Goal: Task Accomplishment & Management: Use online tool/utility

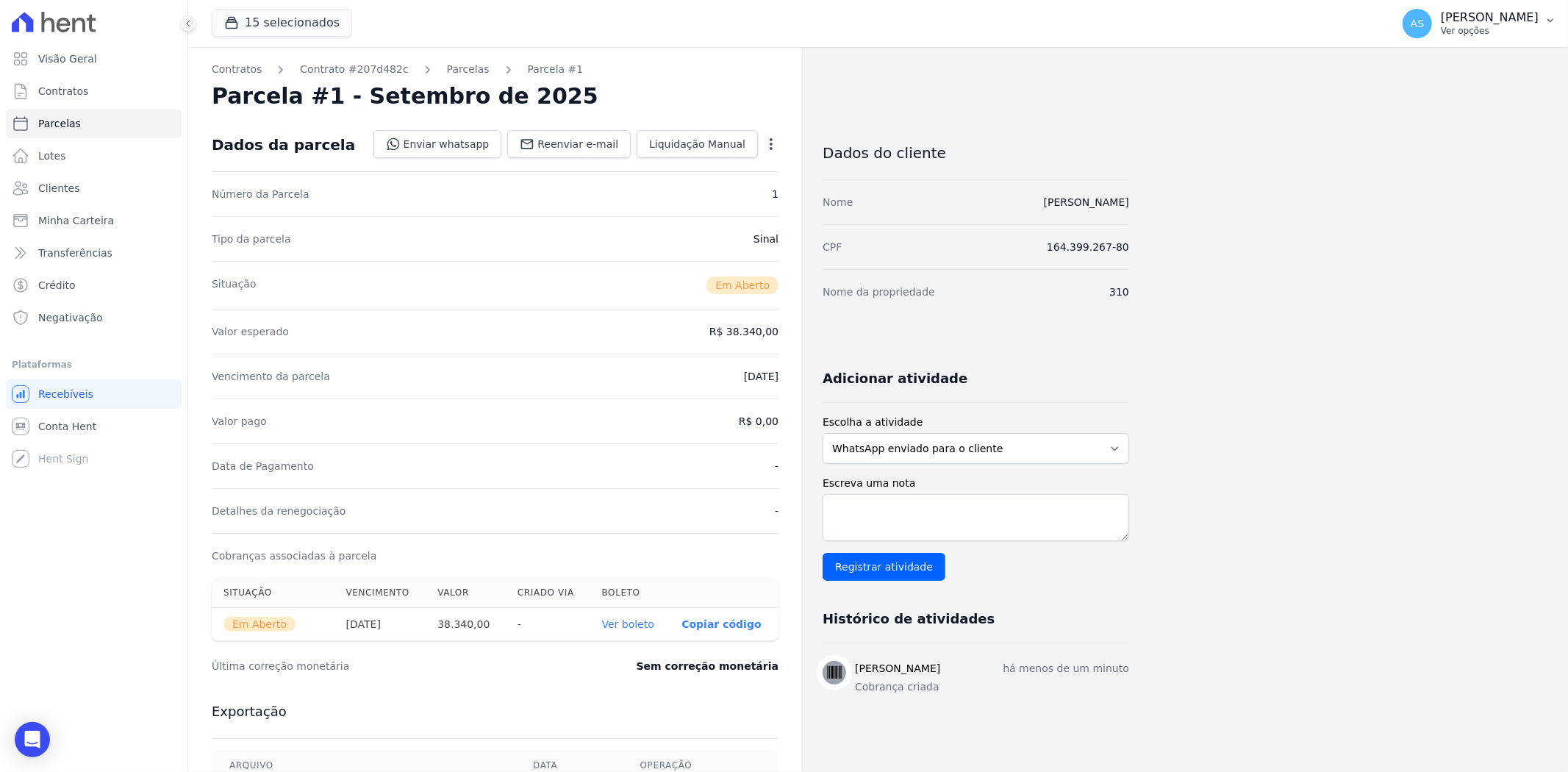
click at [1554, 15] on icon "button" at bounding box center [1550, 20] width 12 height 12
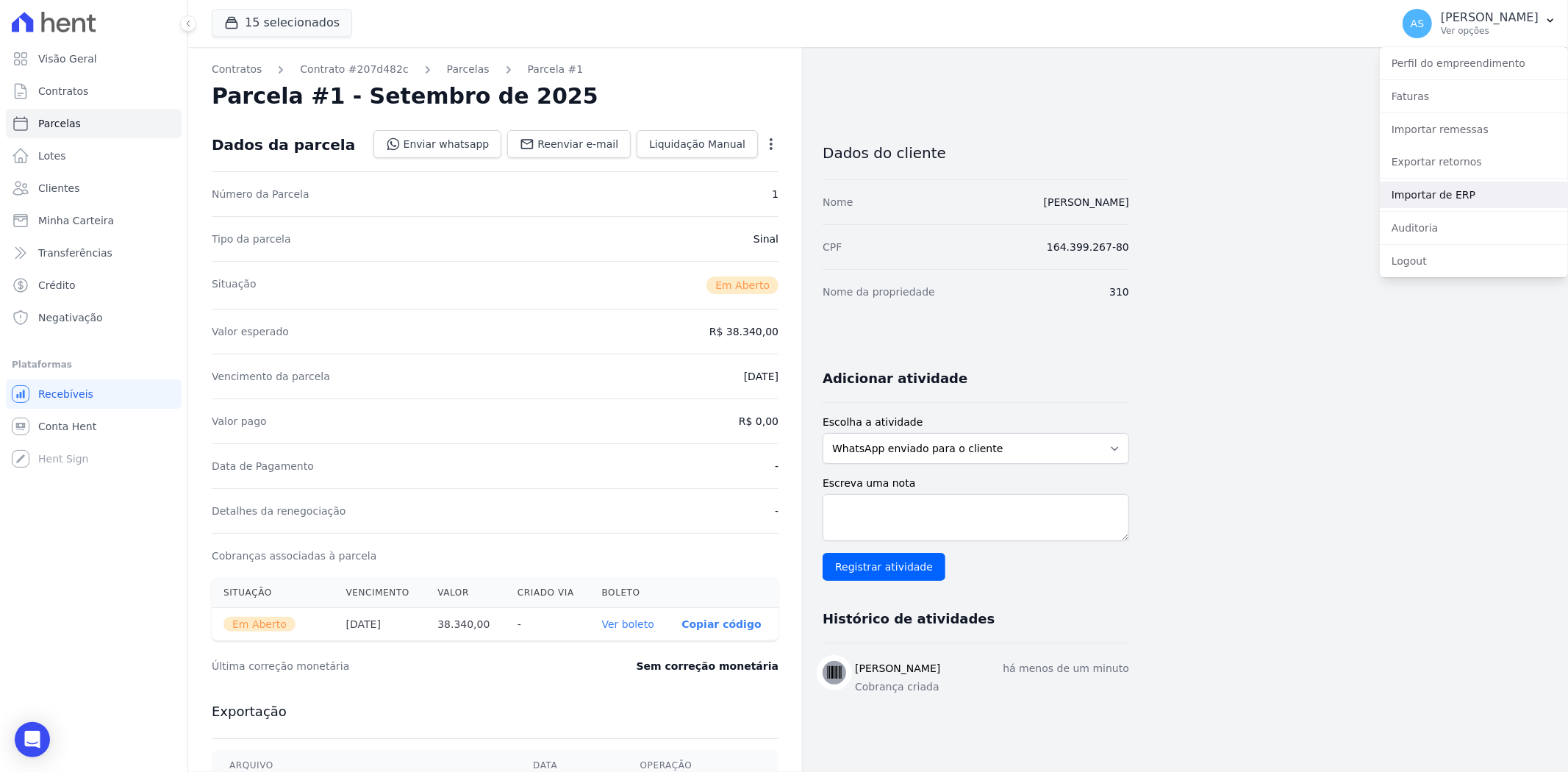
click at [1420, 197] on link "Importar de ERP" at bounding box center [1474, 195] width 188 height 26
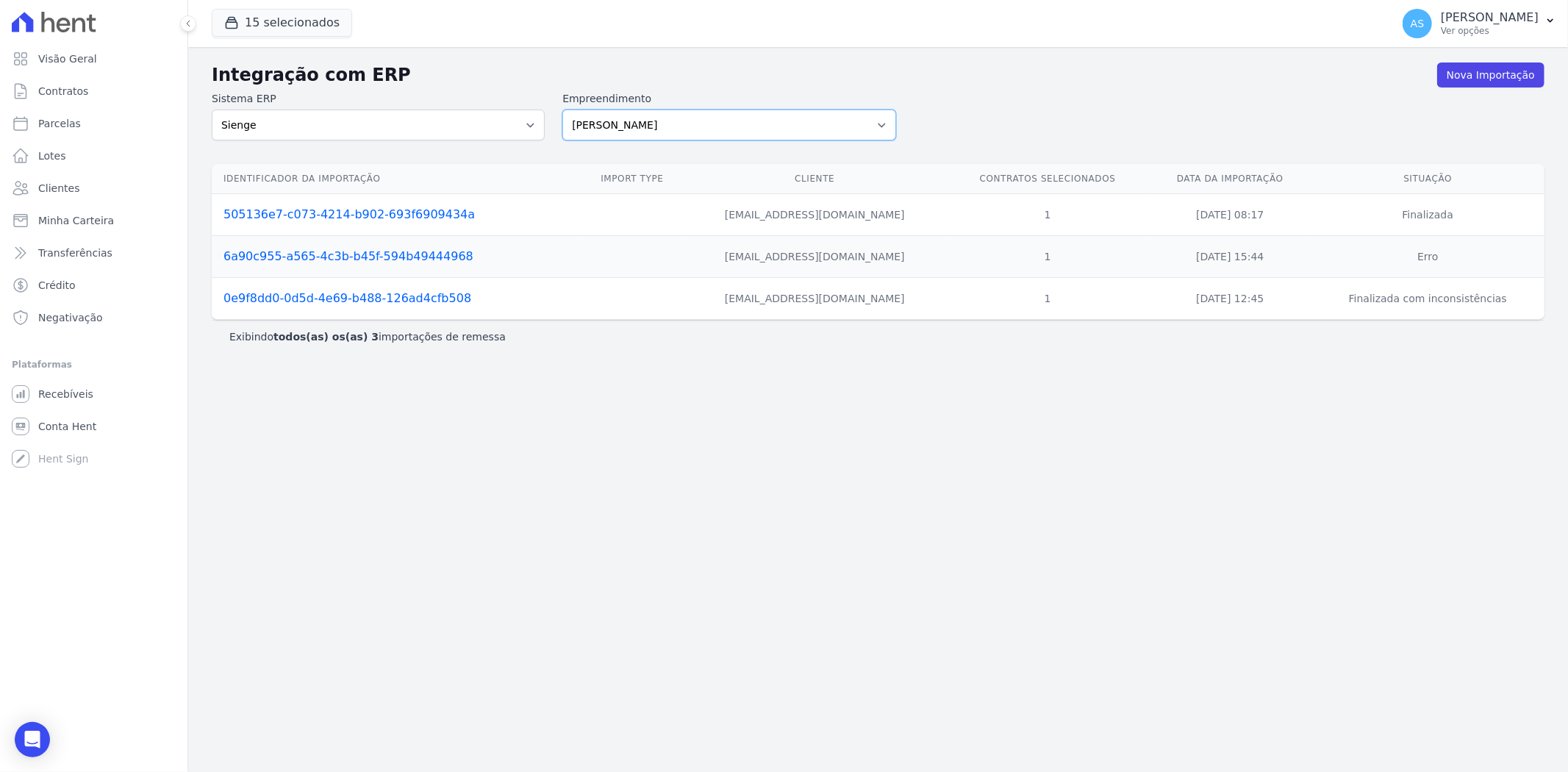
click at [887, 123] on select "[PERSON_NAME] Art Prime - [PERSON_NAME] Unique CTV Beat Residencial CTV Mob CTV…" at bounding box center [729, 125] width 333 height 31
select select "07045392-1eb6-4147-b42d-f514e16f5719"
click at [562, 109] on select "[PERSON_NAME] Art Prime - [PERSON_NAME] Unique CTV Beat Residencial CTV Mob CTV…" at bounding box center [729, 125] width 333 height 31
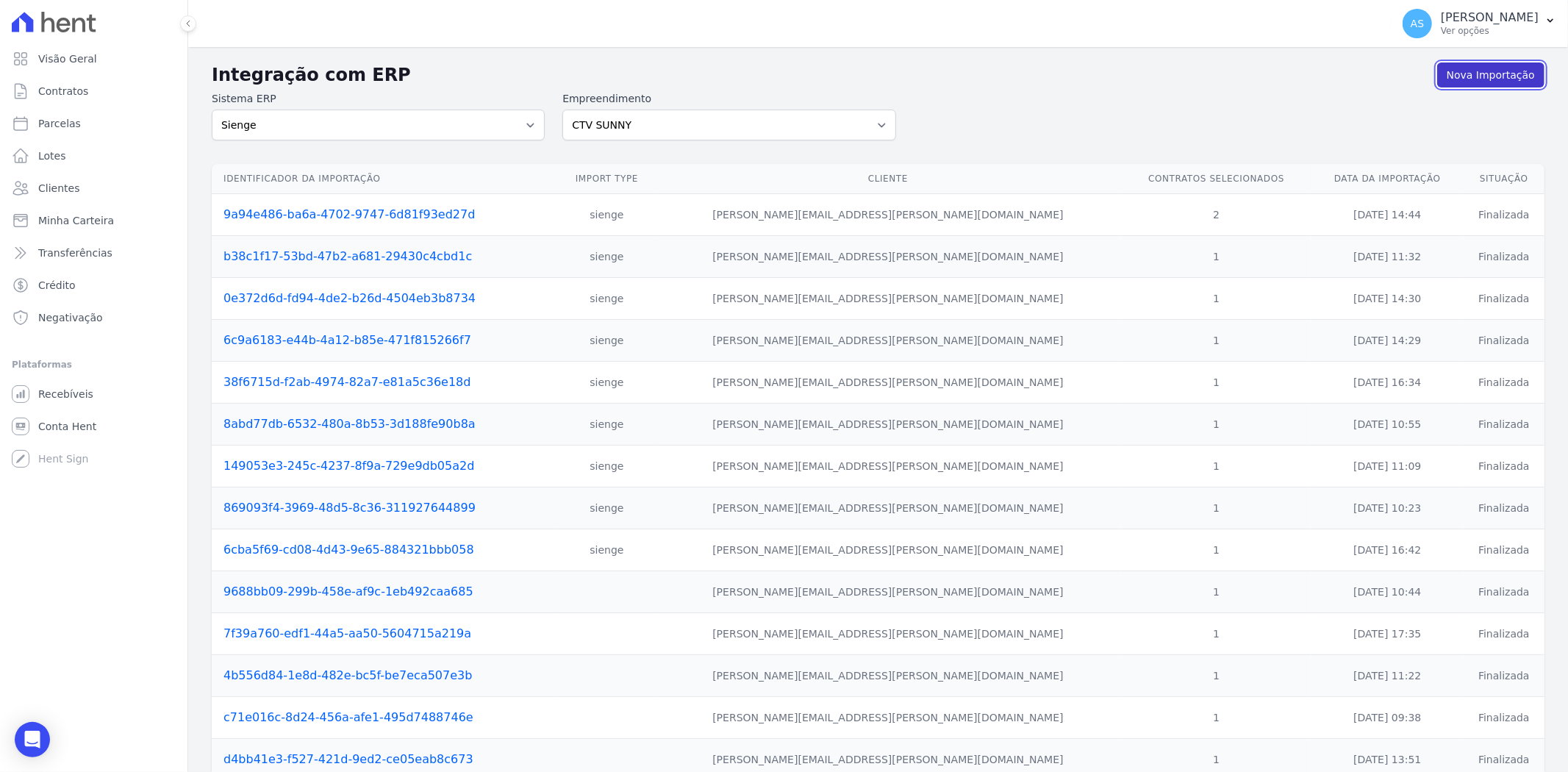
click at [1467, 74] on link "Nova Importação" at bounding box center [1491, 75] width 108 height 25
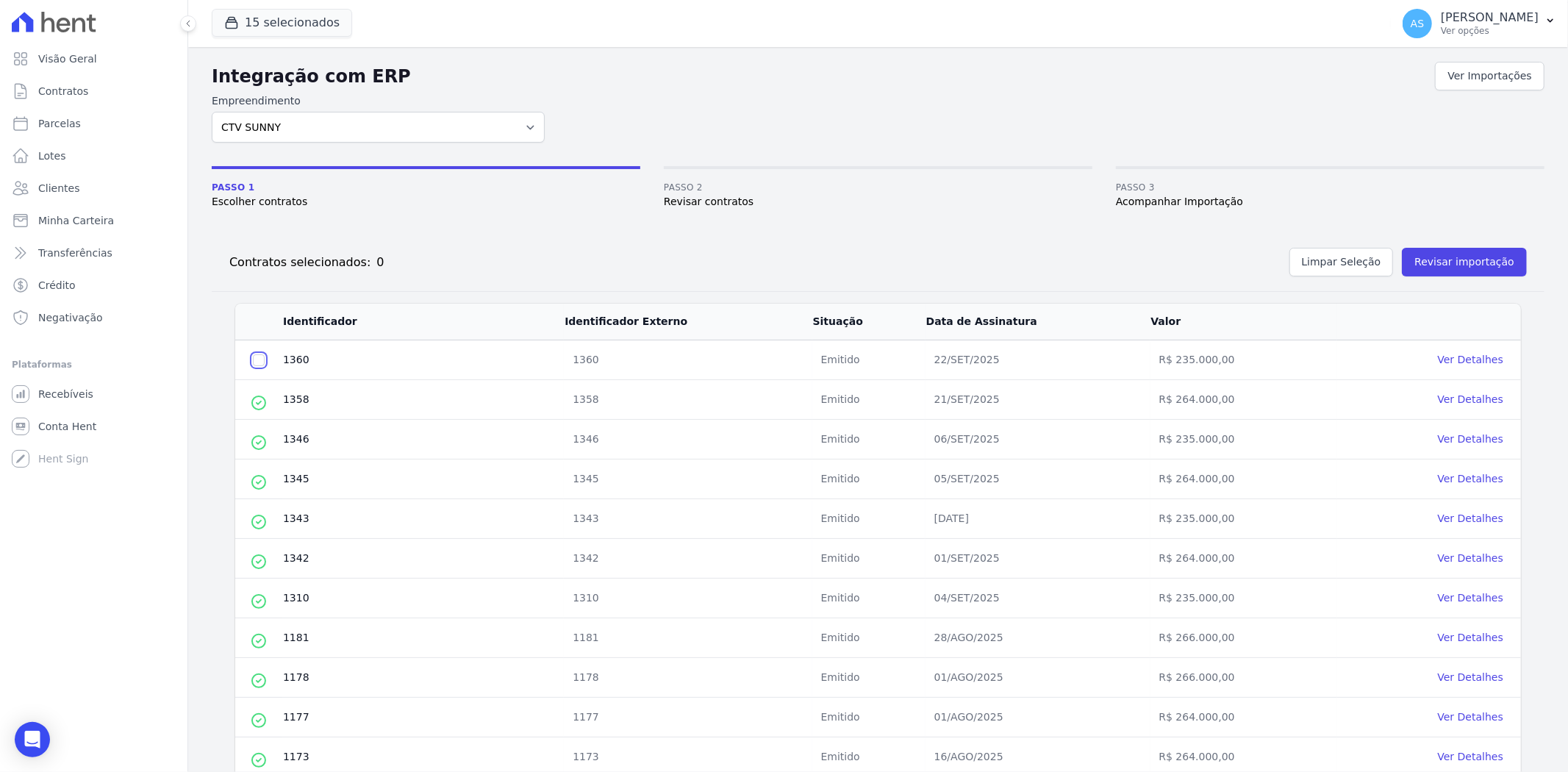
click at [262, 361] on input "checkbox" at bounding box center [259, 360] width 12 height 12
checkbox input "true"
click at [1460, 260] on button "Revisar importação" at bounding box center [1464, 262] width 125 height 29
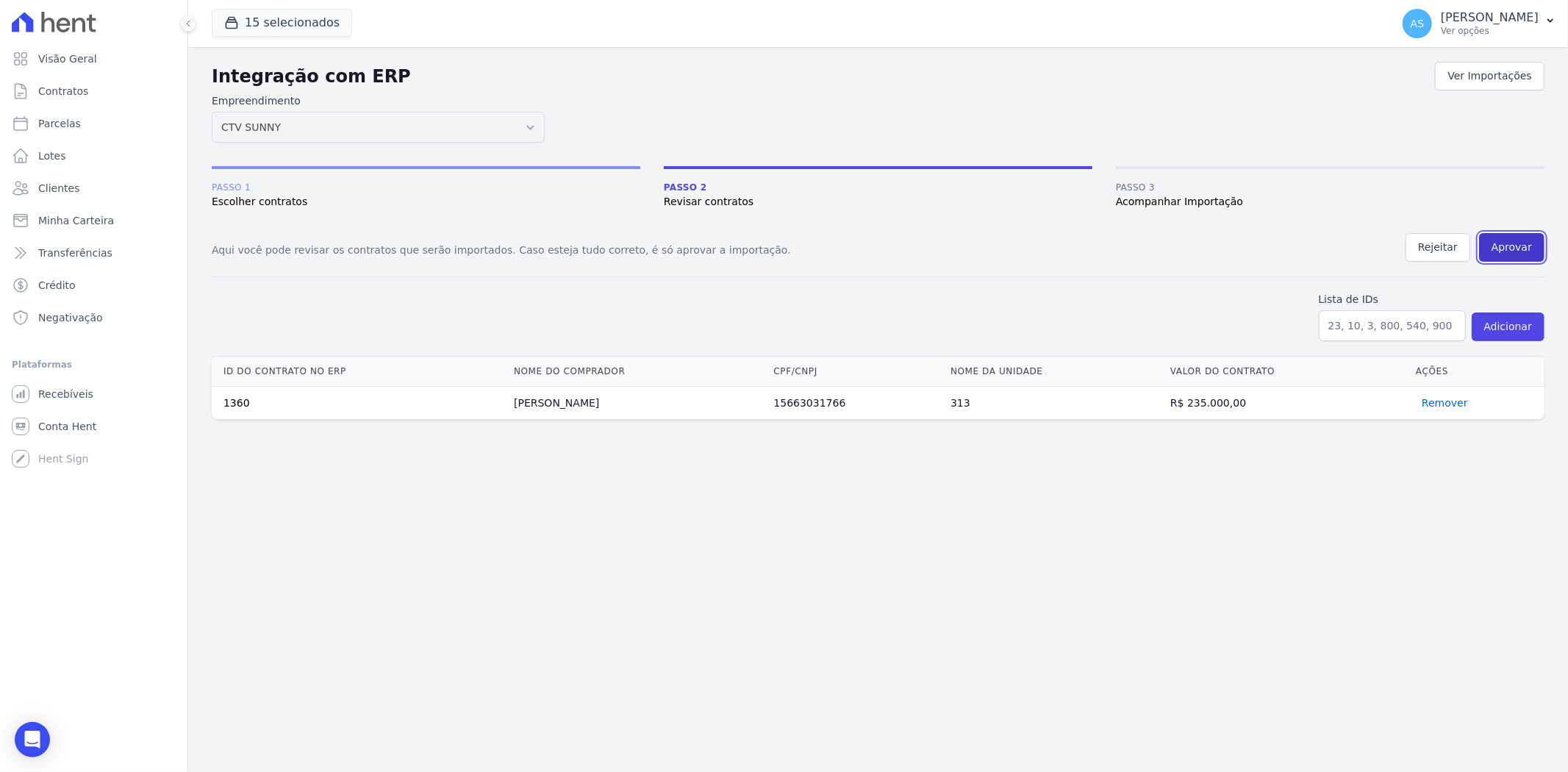
click at [1508, 247] on button "Aprovar" at bounding box center [1512, 247] width 66 height 29
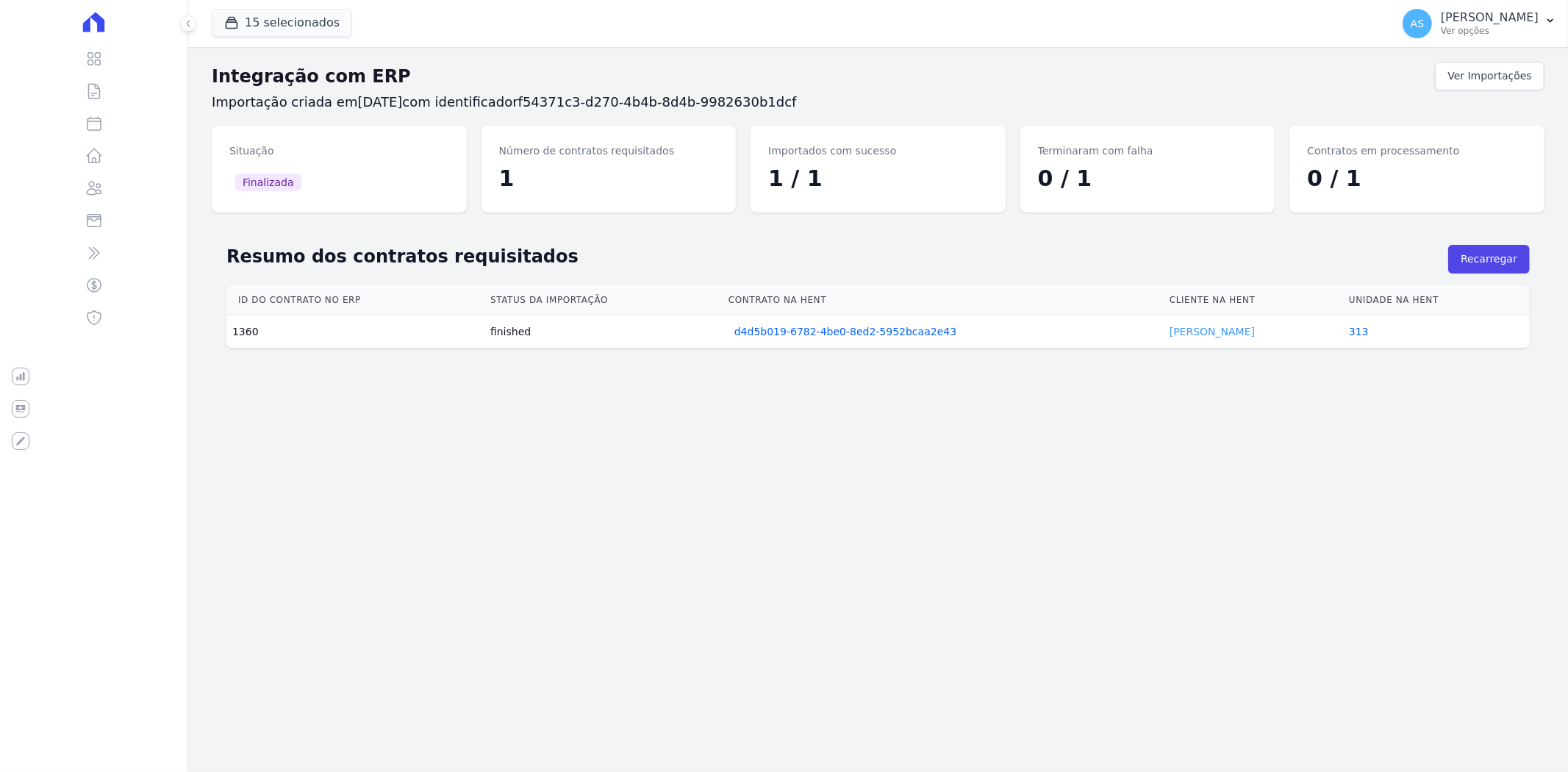
click at [1202, 331] on link "Andressa Raimundo" at bounding box center [1213, 331] width 85 height 12
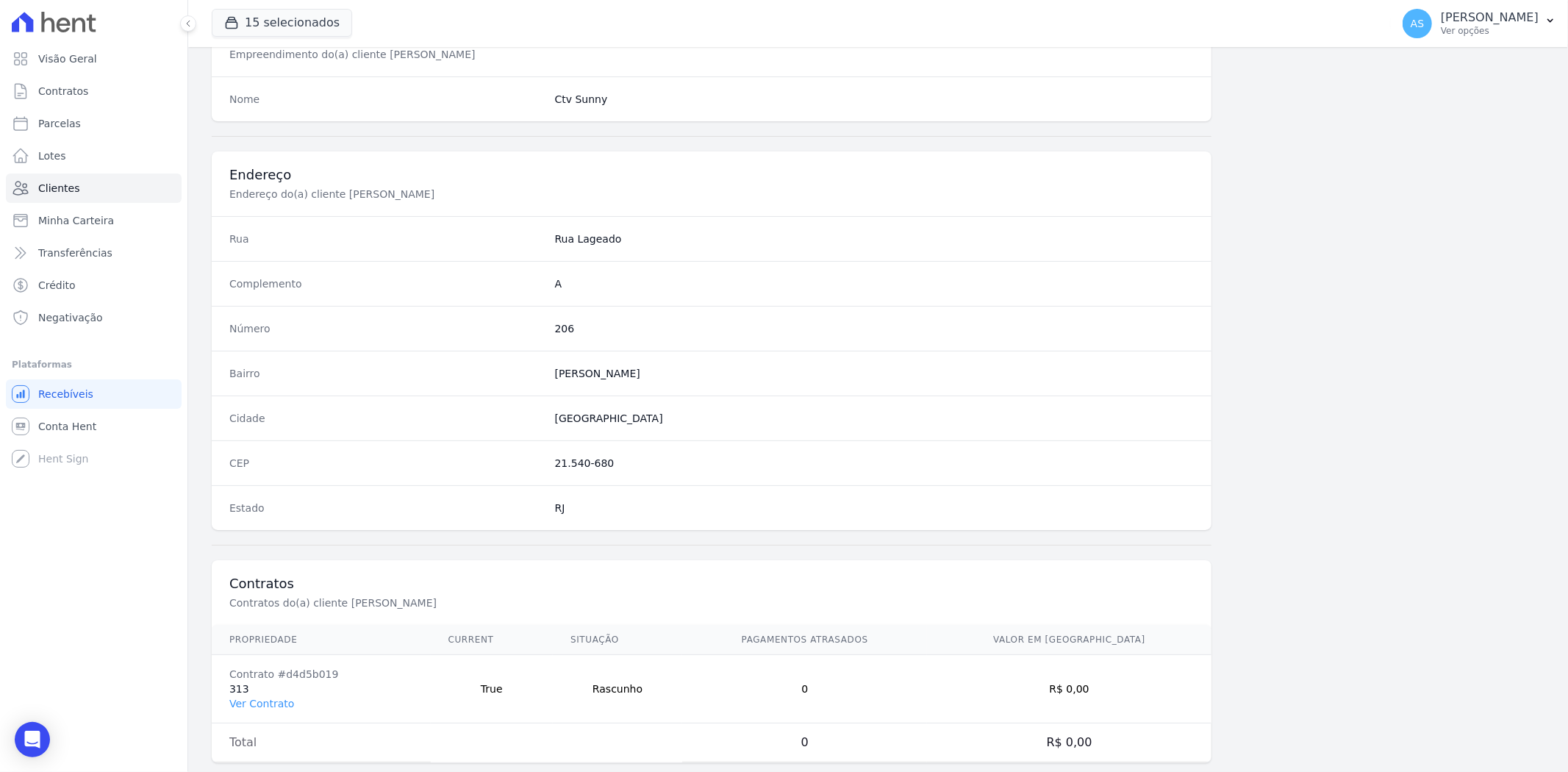
scroll to position [606, 0]
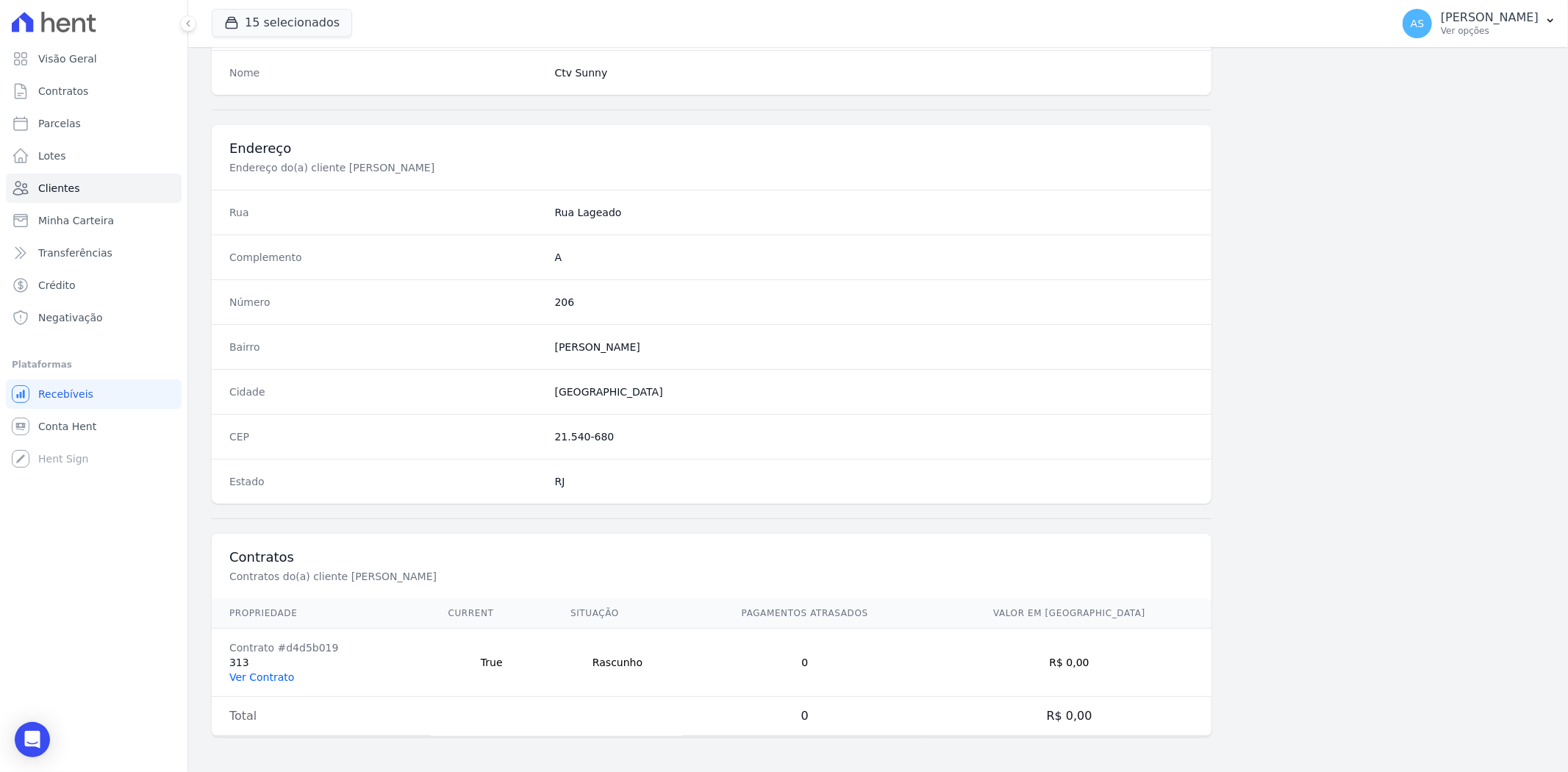
click at [239, 673] on link "Ver Contrato" at bounding box center [262, 677] width 65 height 12
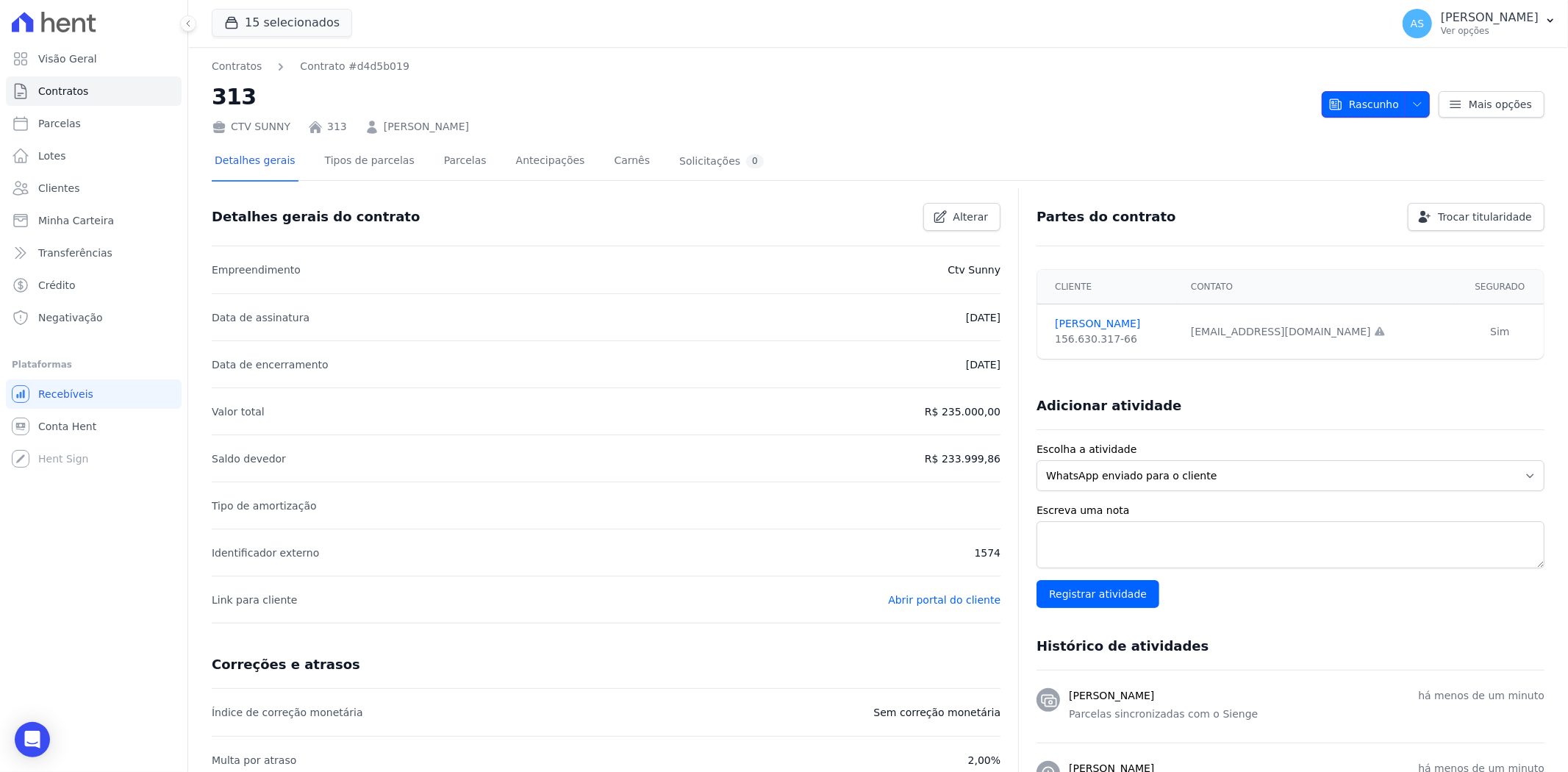
click at [1412, 98] on icon "button" at bounding box center [1417, 104] width 12 height 12
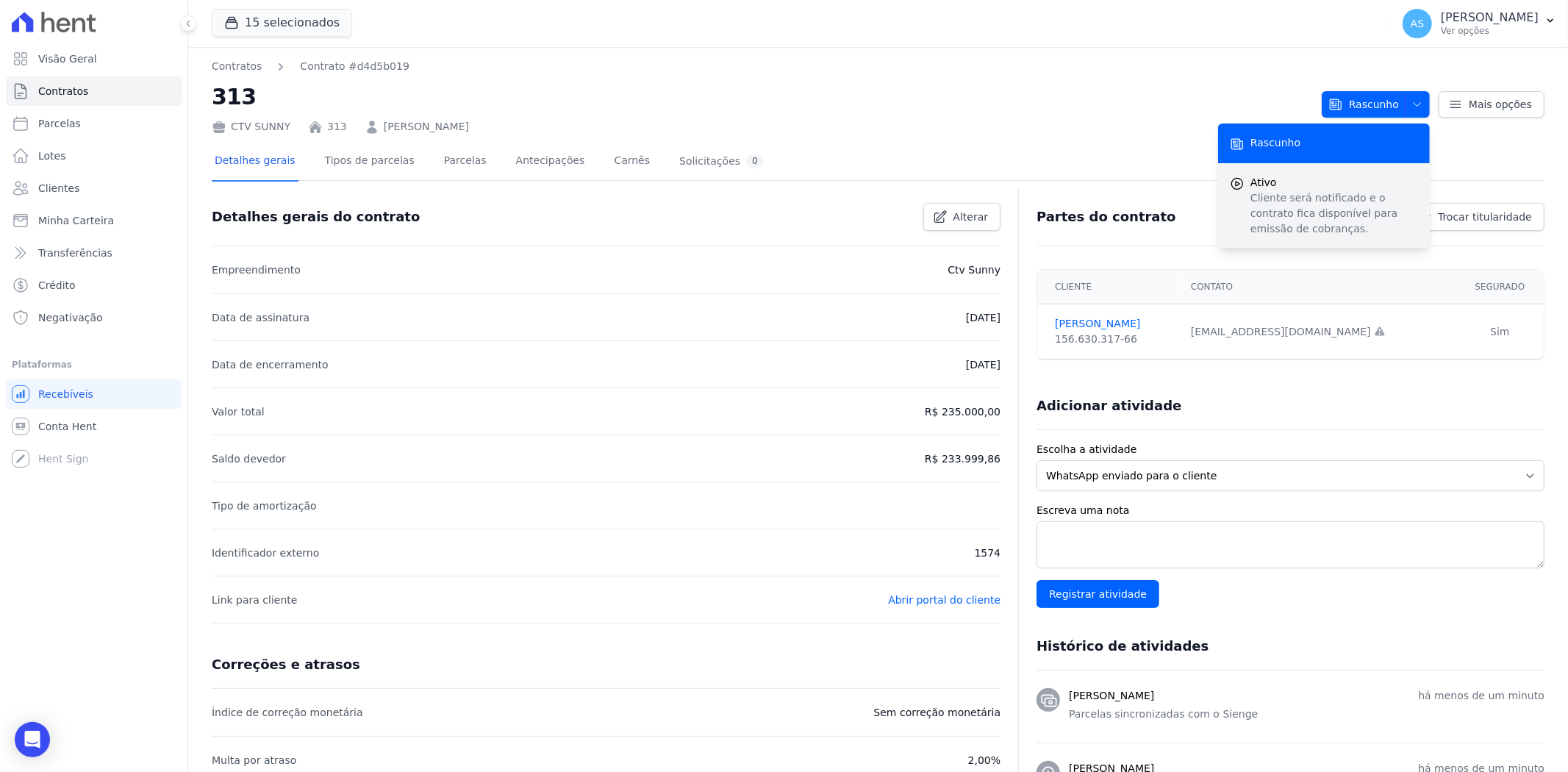
click at [1274, 208] on p "Cliente será notificado e o contrato fica disponível para emissão de cobranças." at bounding box center [1334, 214] width 168 height 46
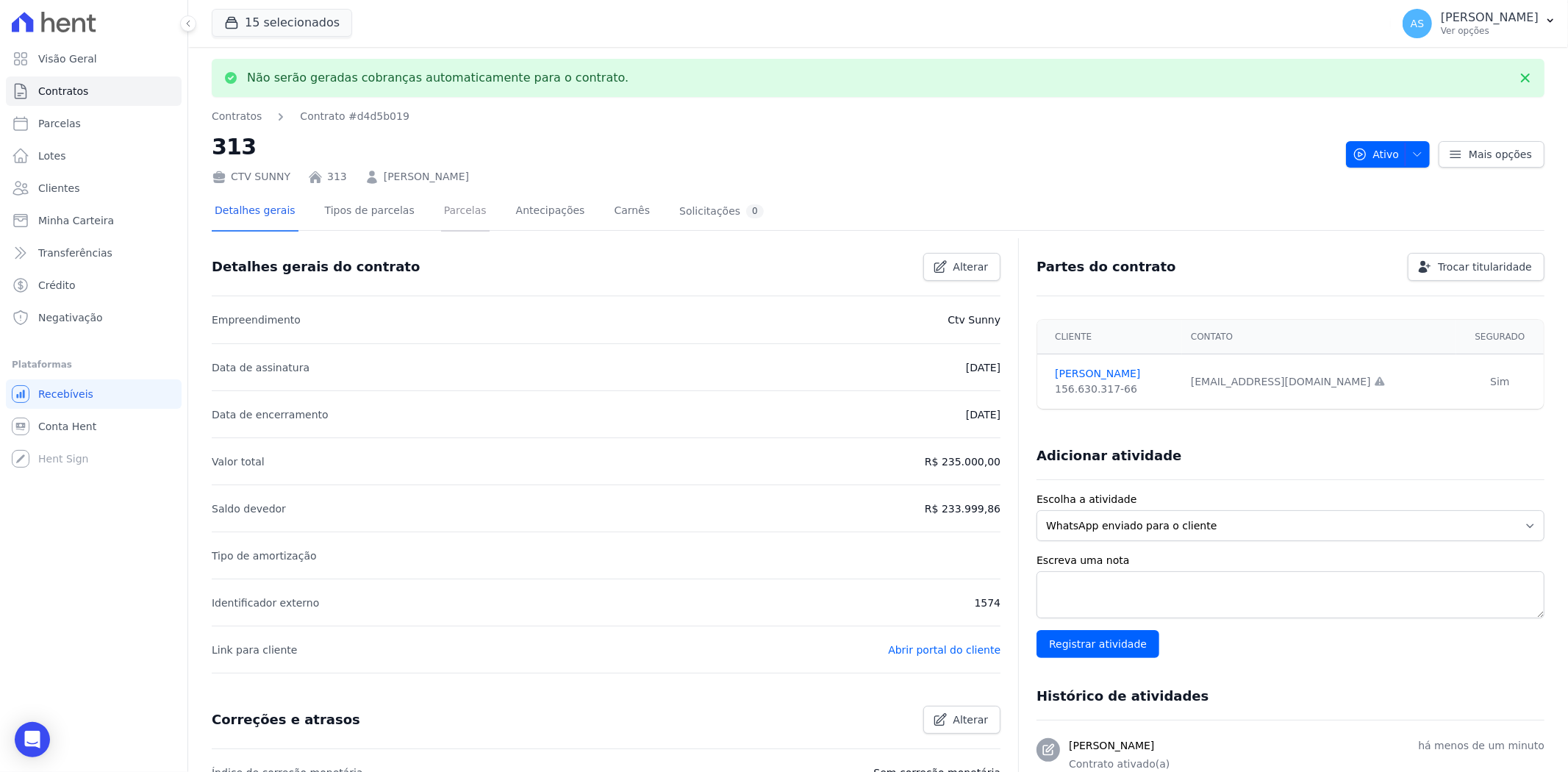
click at [441, 214] on link "Parcelas" at bounding box center [465, 212] width 49 height 39
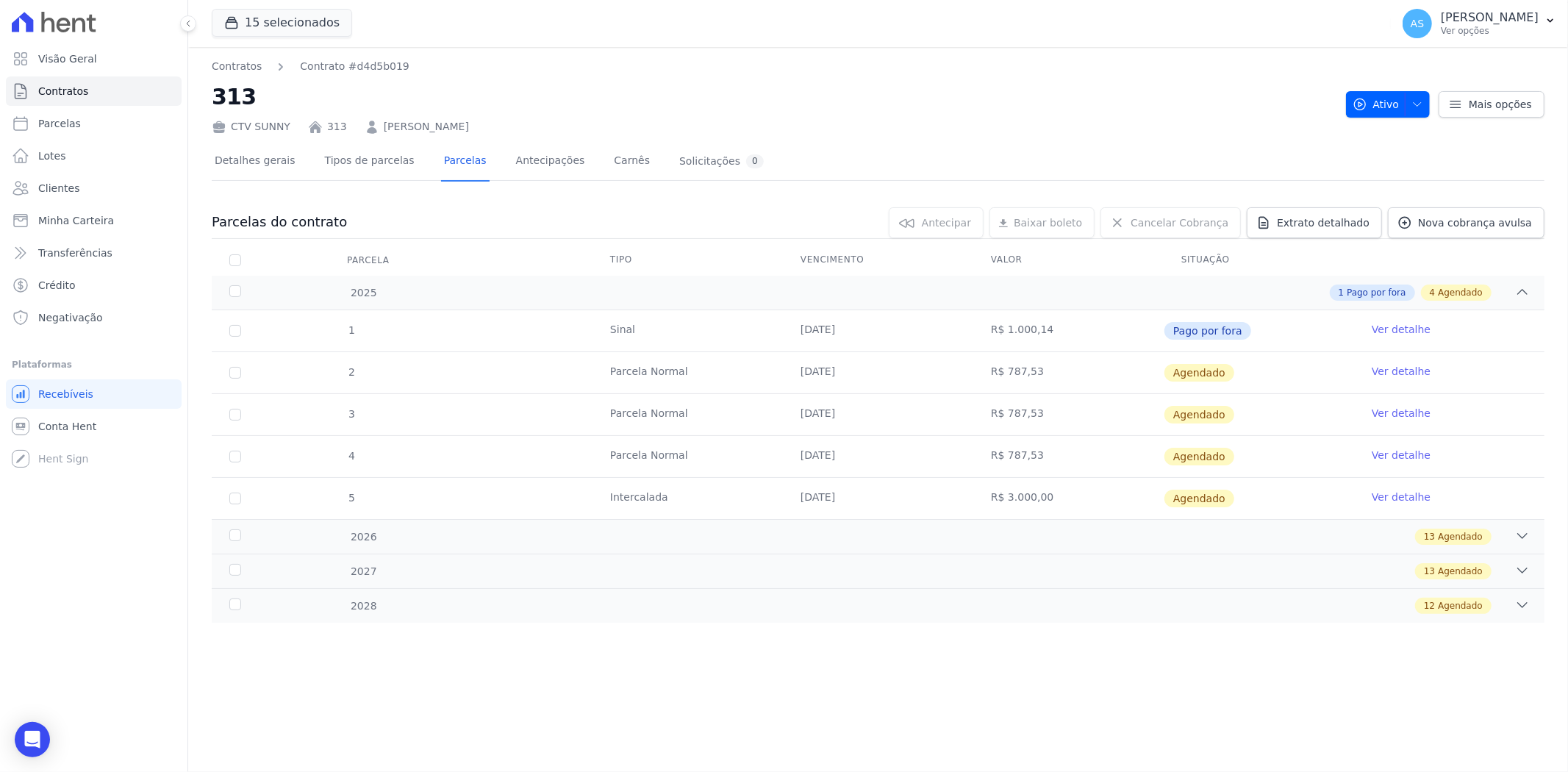
click at [1408, 371] on link "Ver detalhe" at bounding box center [1402, 371] width 59 height 15
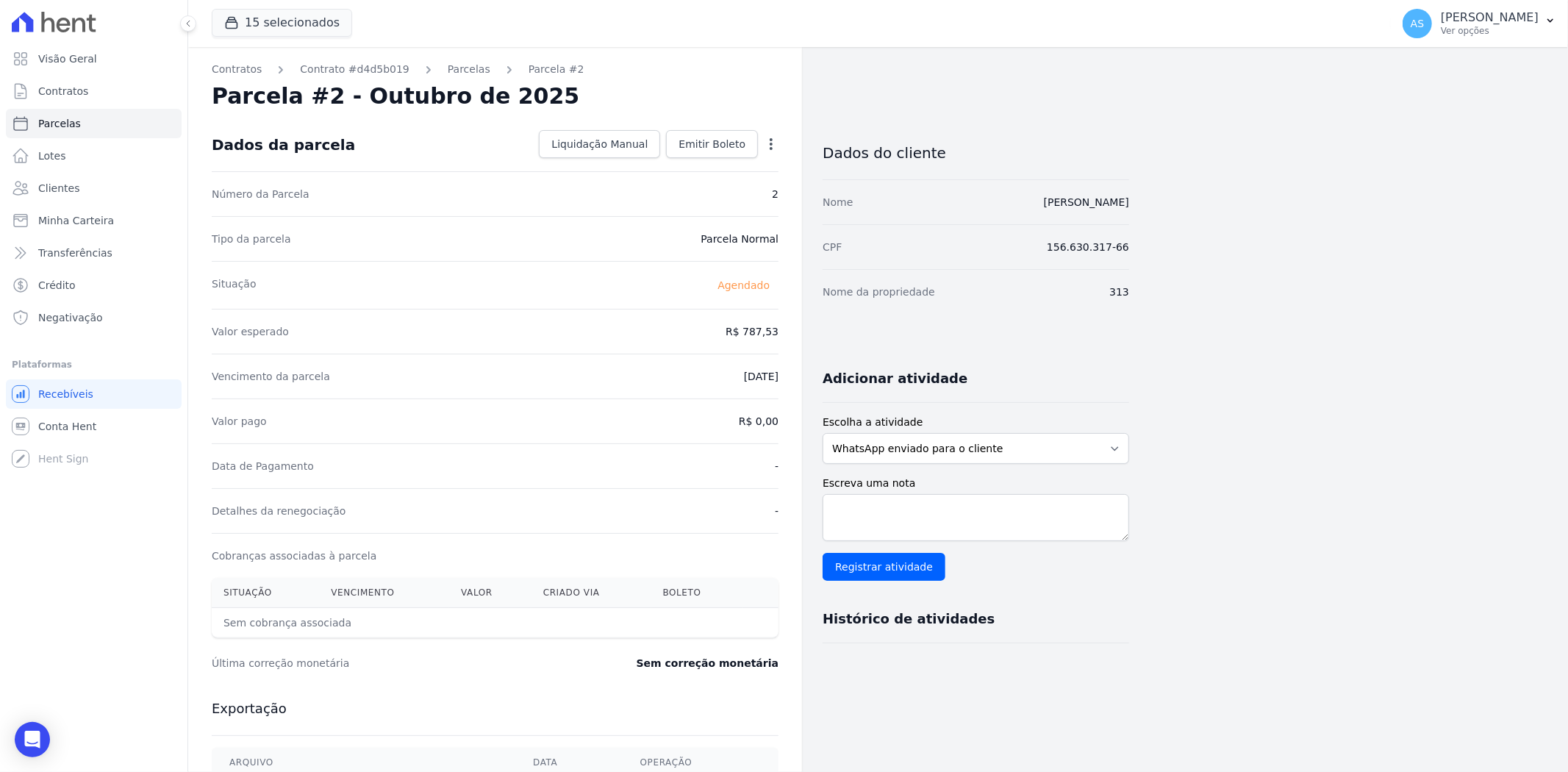
click at [770, 139] on icon "button" at bounding box center [771, 144] width 3 height 12
click at [674, 163] on link "Alterar" at bounding box center [708, 164] width 129 height 26
drag, startPoint x: 705, startPoint y: 326, endPoint x: 818, endPoint y: 329, distance: 113.0
click at [818, 329] on div "Contratos Contrato #d4d5b019 Parcelas Parcela #2 Parcela #2 - Outubro de 2025 C…" at bounding box center [658, 519] width 941 height 944
type input "793.04"
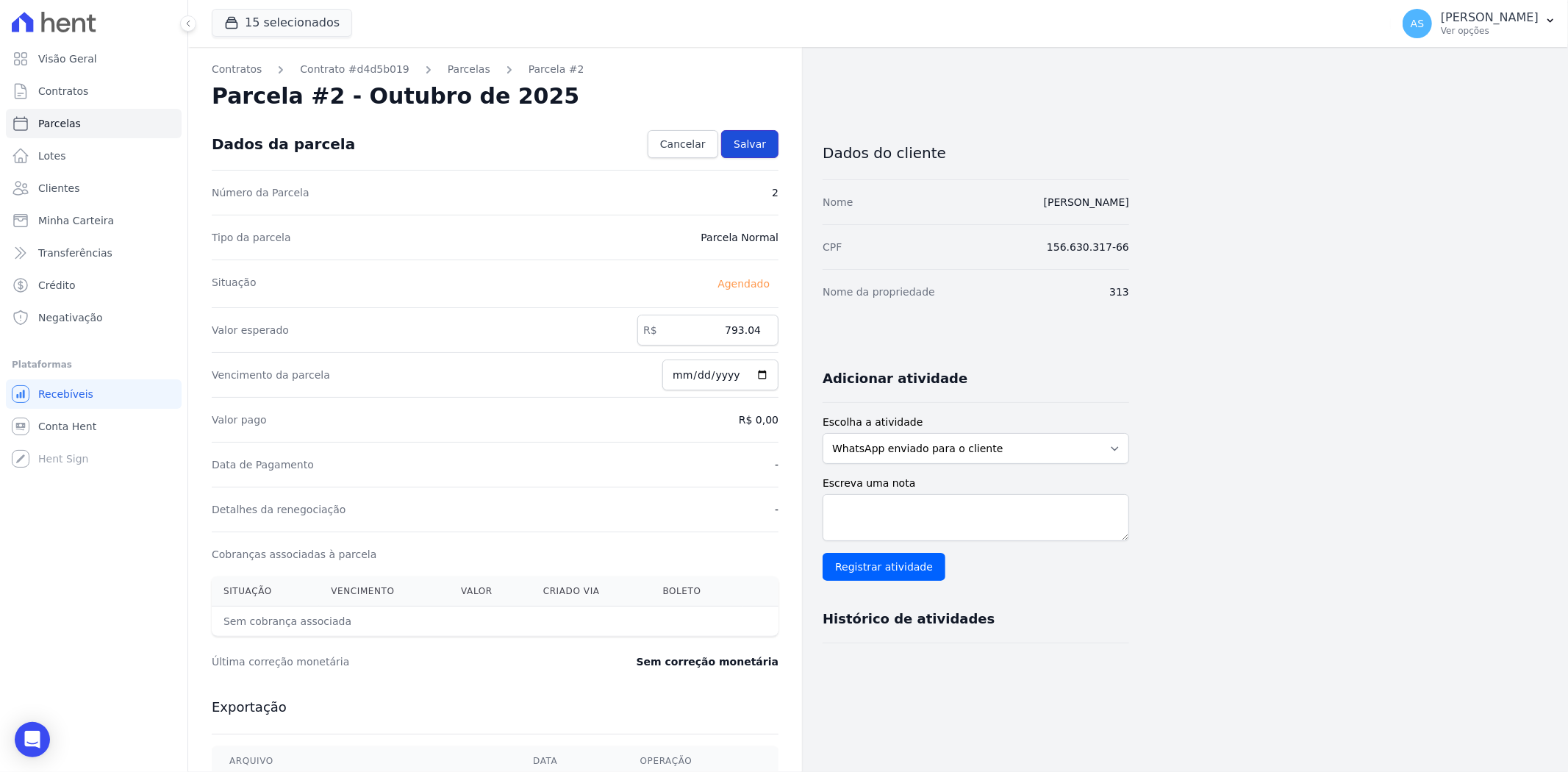
click at [748, 137] on span "Salvar" at bounding box center [750, 144] width 33 height 15
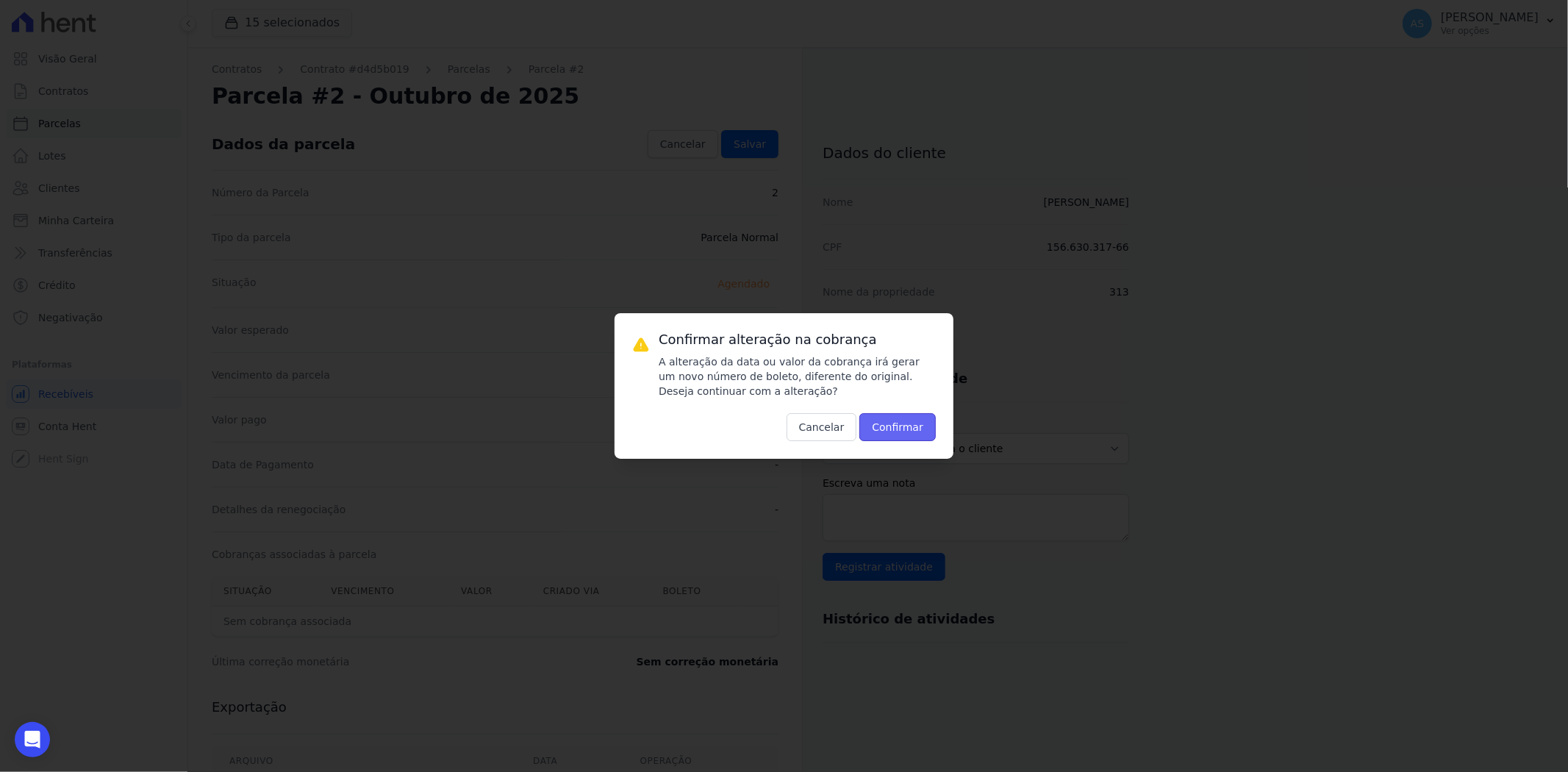
click at [894, 431] on button "Confirmar" at bounding box center [897, 427] width 77 height 28
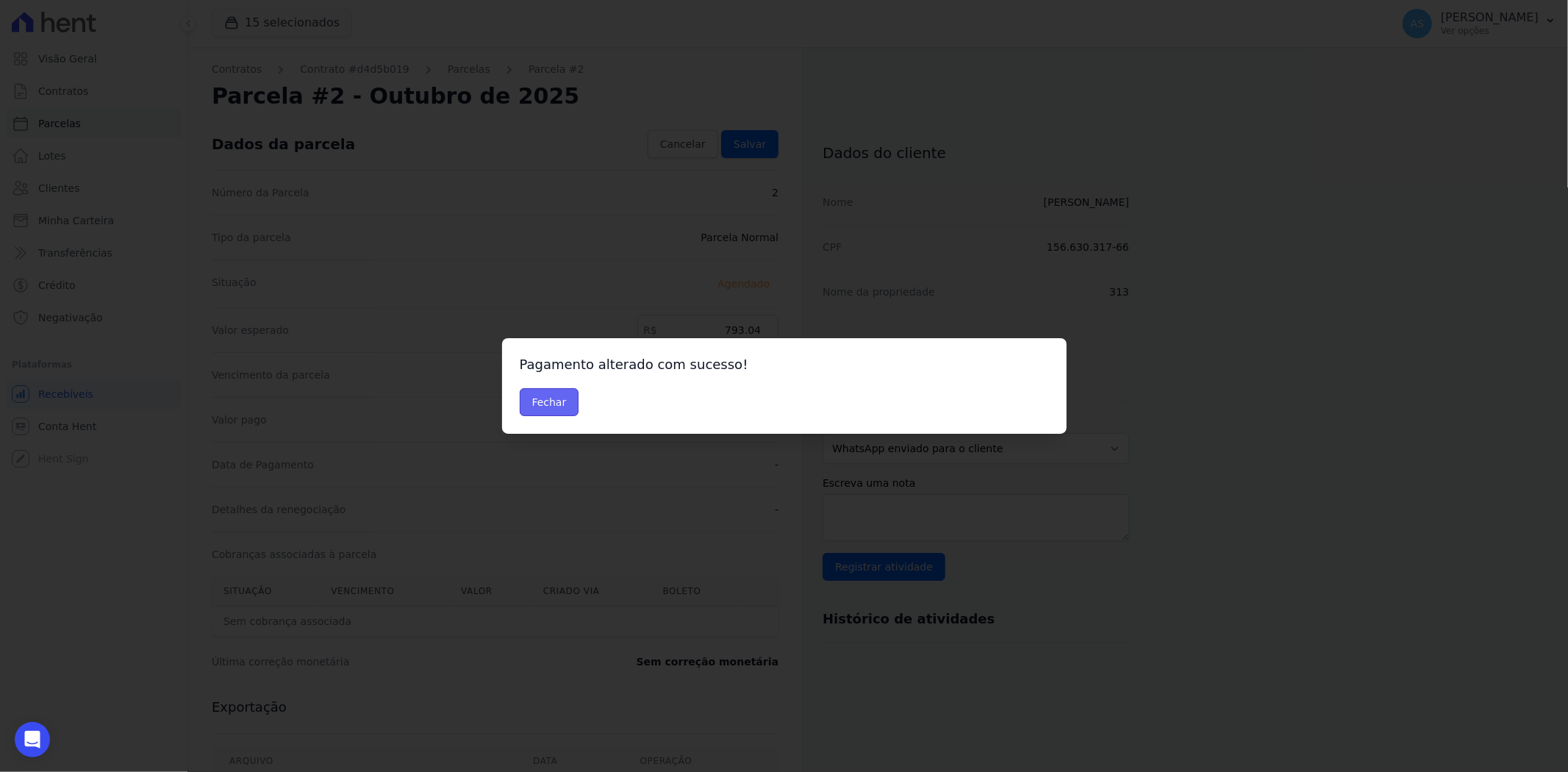
click at [550, 403] on button "Fechar" at bounding box center [549, 402] width 60 height 28
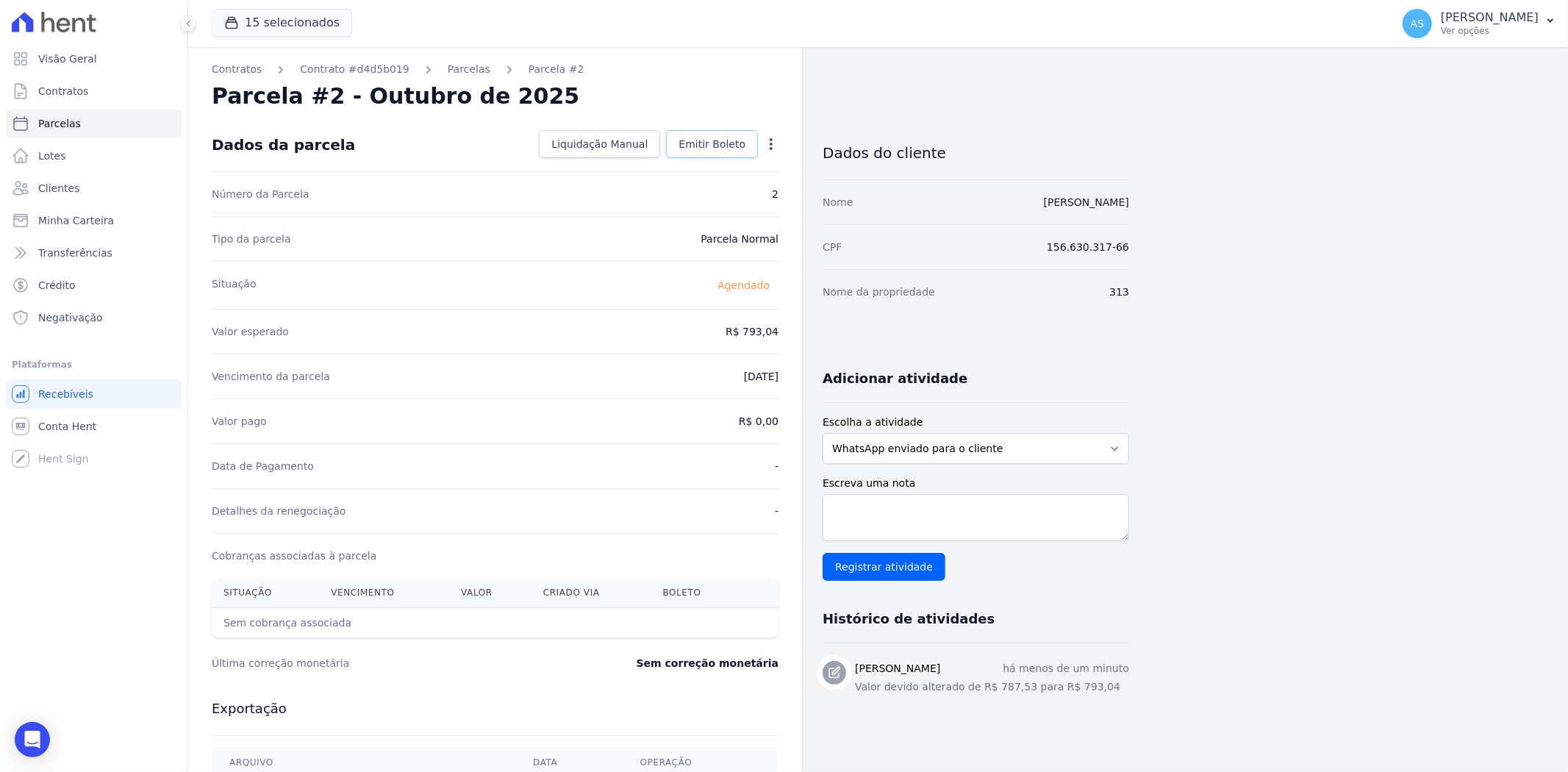
click at [718, 140] on span "Emitir Boleto" at bounding box center [712, 144] width 67 height 15
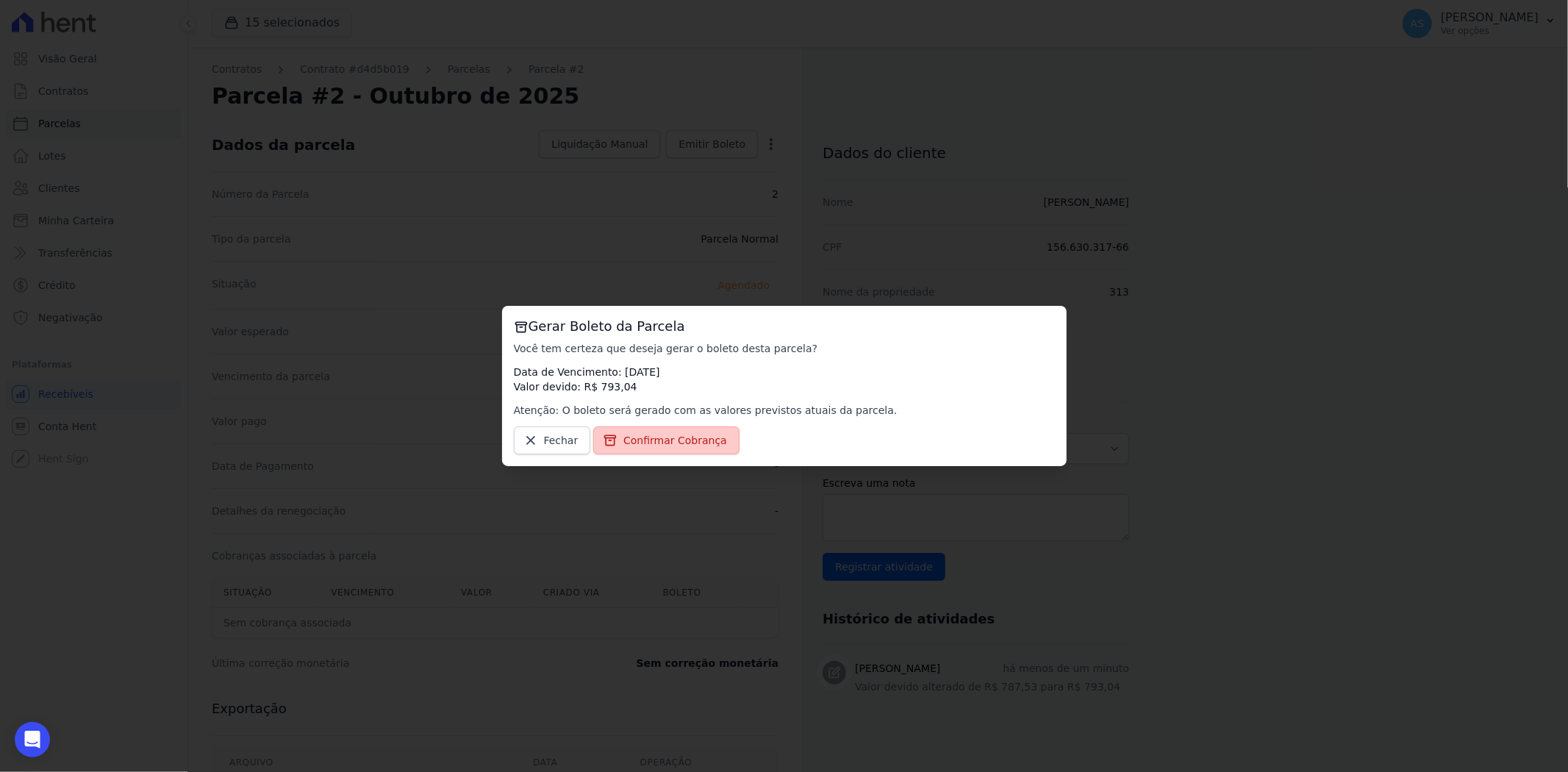
click at [657, 444] on span "Confirmar Cobrança" at bounding box center [675, 440] width 104 height 15
